Goal: Transaction & Acquisition: Purchase product/service

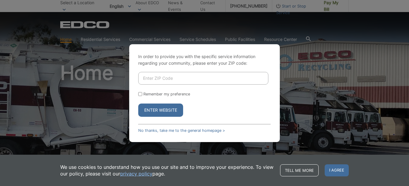
click at [183, 76] on input "Enter ZIP Code" at bounding box center [203, 78] width 130 height 13
type input "92139"
click at [163, 109] on button "Enter Website" at bounding box center [160, 110] width 45 height 13
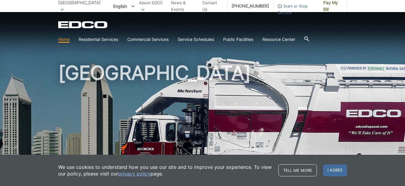
click at [344, 20] on div "EDCO Logo Home Residential Services Curbside Pickup Recycling Organic Recycling…" at bounding box center [202, 28] width 405 height 33
click at [332, 3] on span "Pay My Bill" at bounding box center [332, 5] width 19 height 13
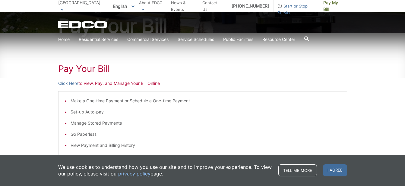
scroll to position [60, 0]
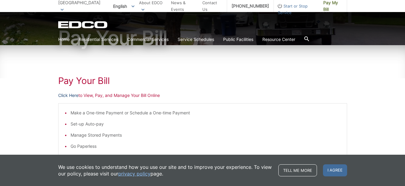
click at [69, 93] on link "Click Here" at bounding box center [68, 95] width 20 height 7
